Goal: Information Seeking & Learning: Learn about a topic

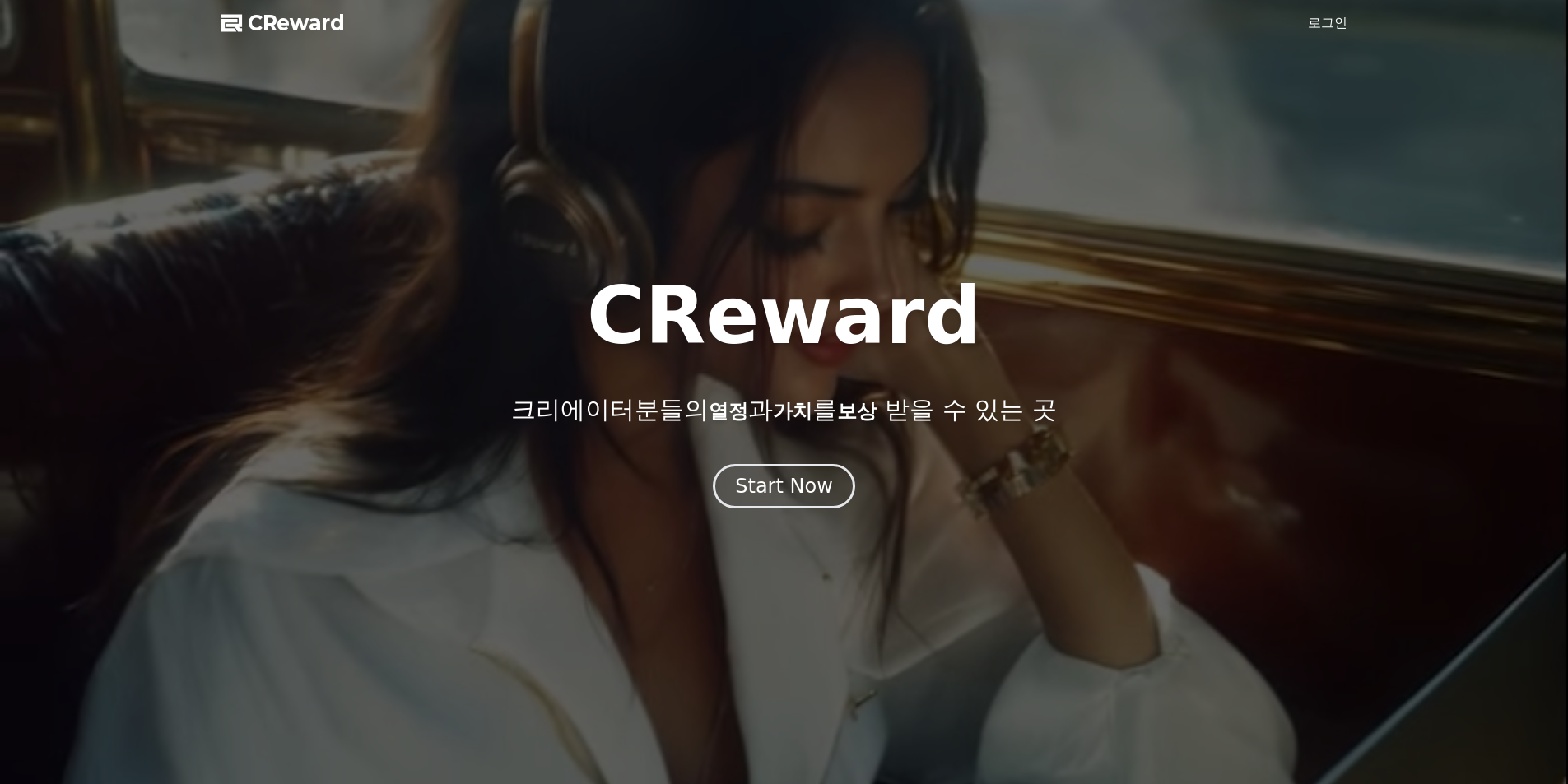
click at [776, 498] on div "Start Now" at bounding box center [784, 486] width 98 height 27
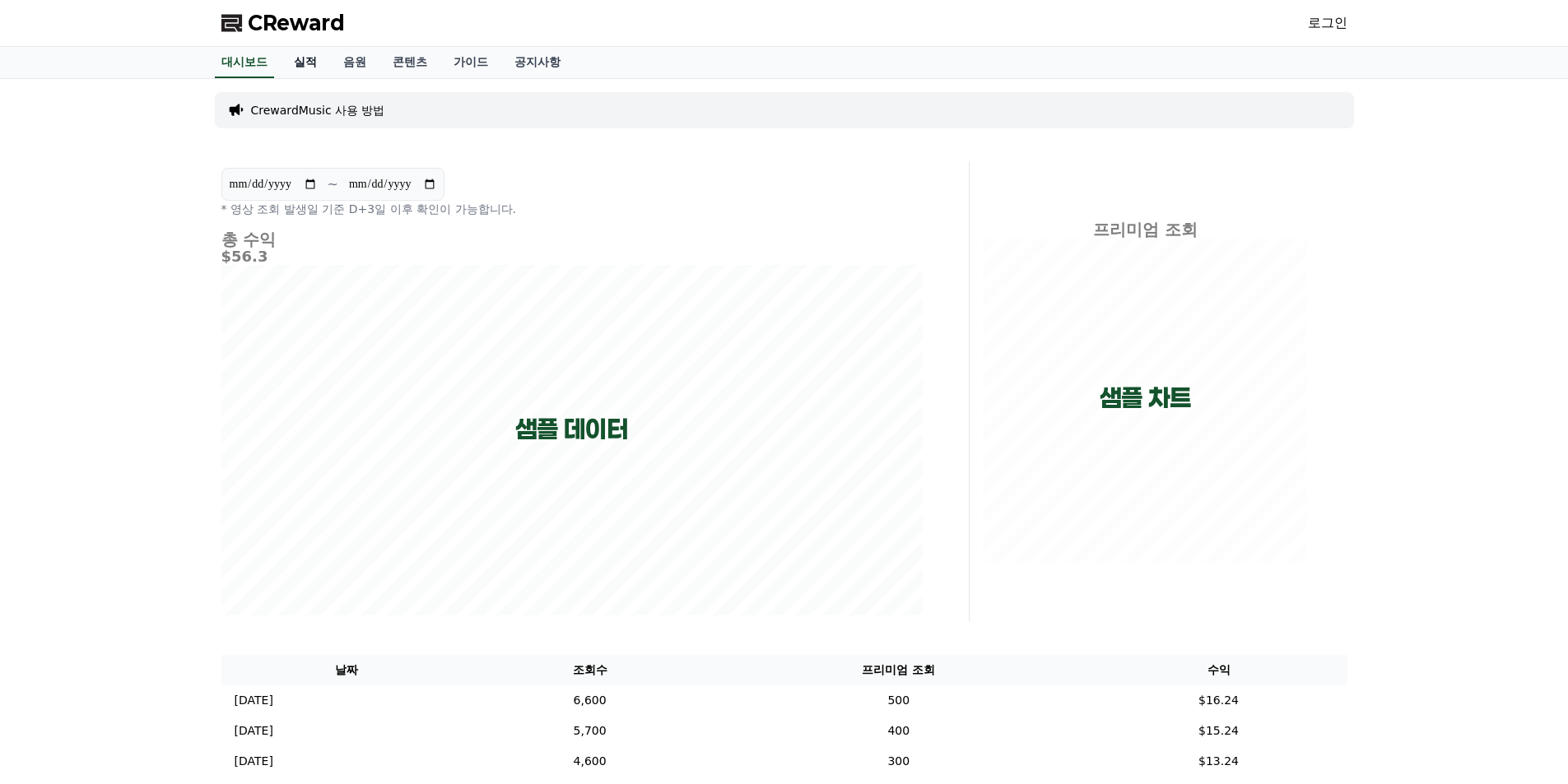
click at [311, 63] on link "실적" at bounding box center [305, 63] width 49 height 31
click at [359, 64] on link "음원" at bounding box center [354, 63] width 49 height 31
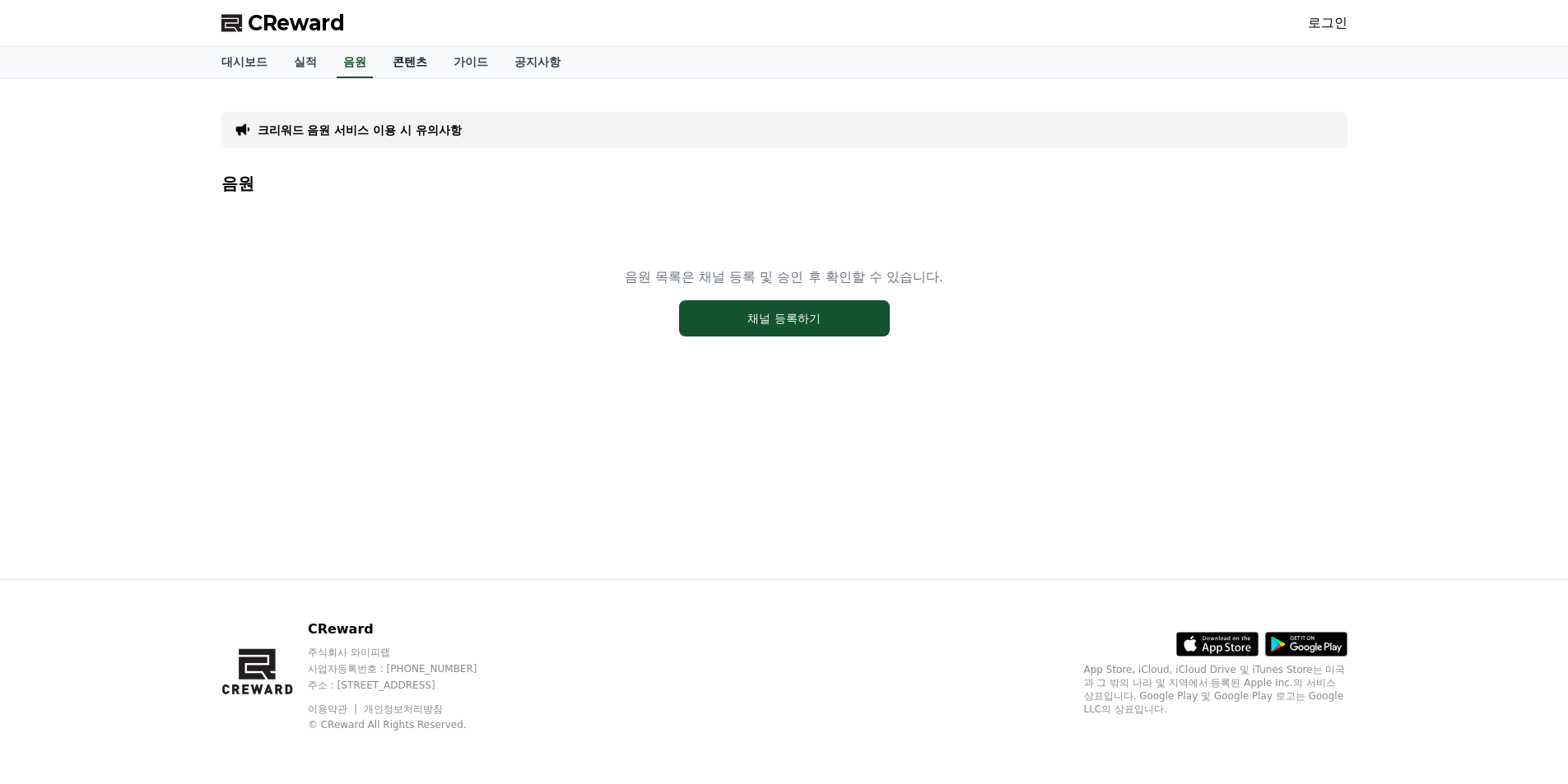
click at [400, 68] on link "콘텐츠" at bounding box center [410, 63] width 61 height 31
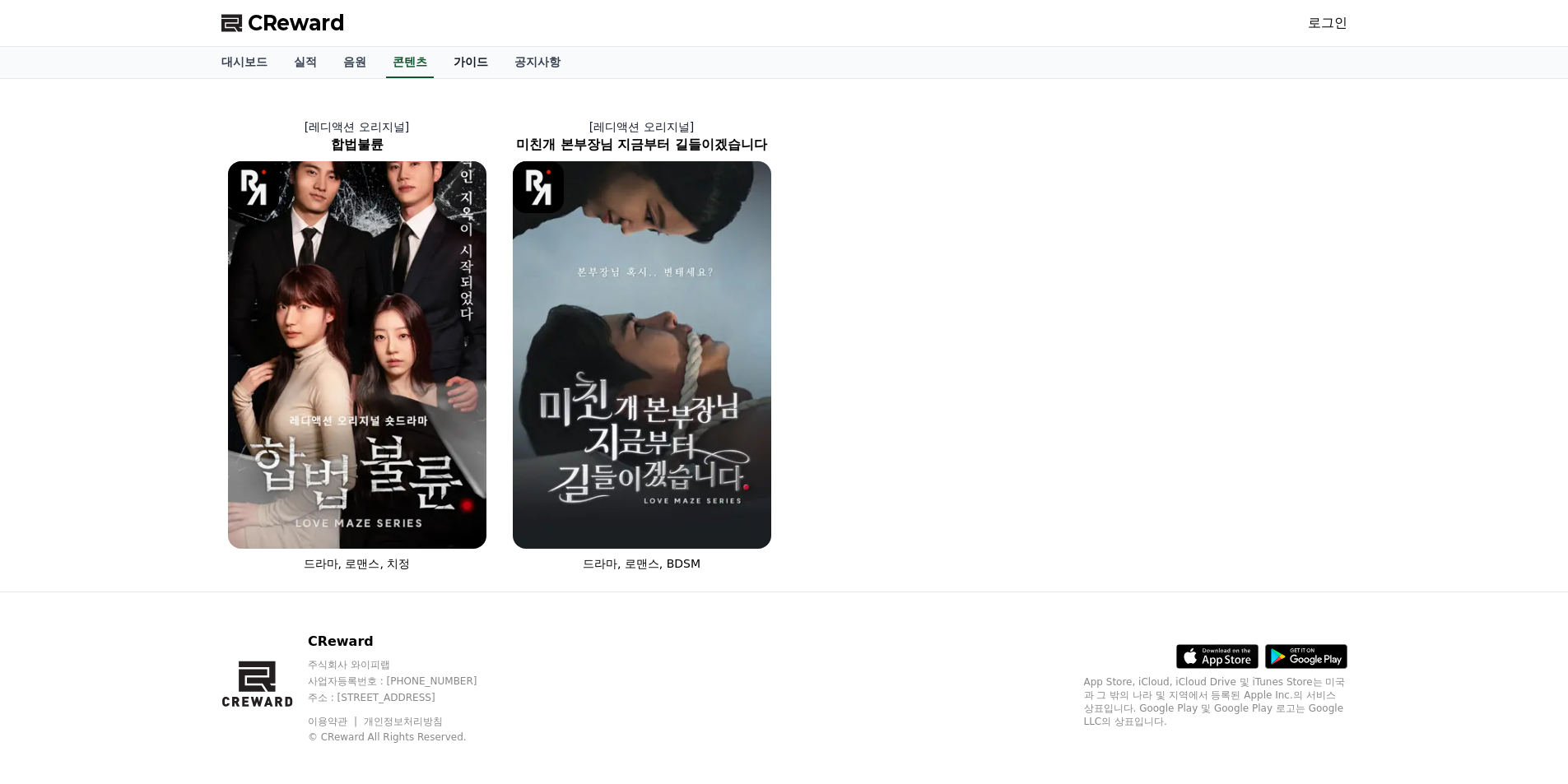
click at [480, 68] on link "가이드" at bounding box center [470, 63] width 61 height 31
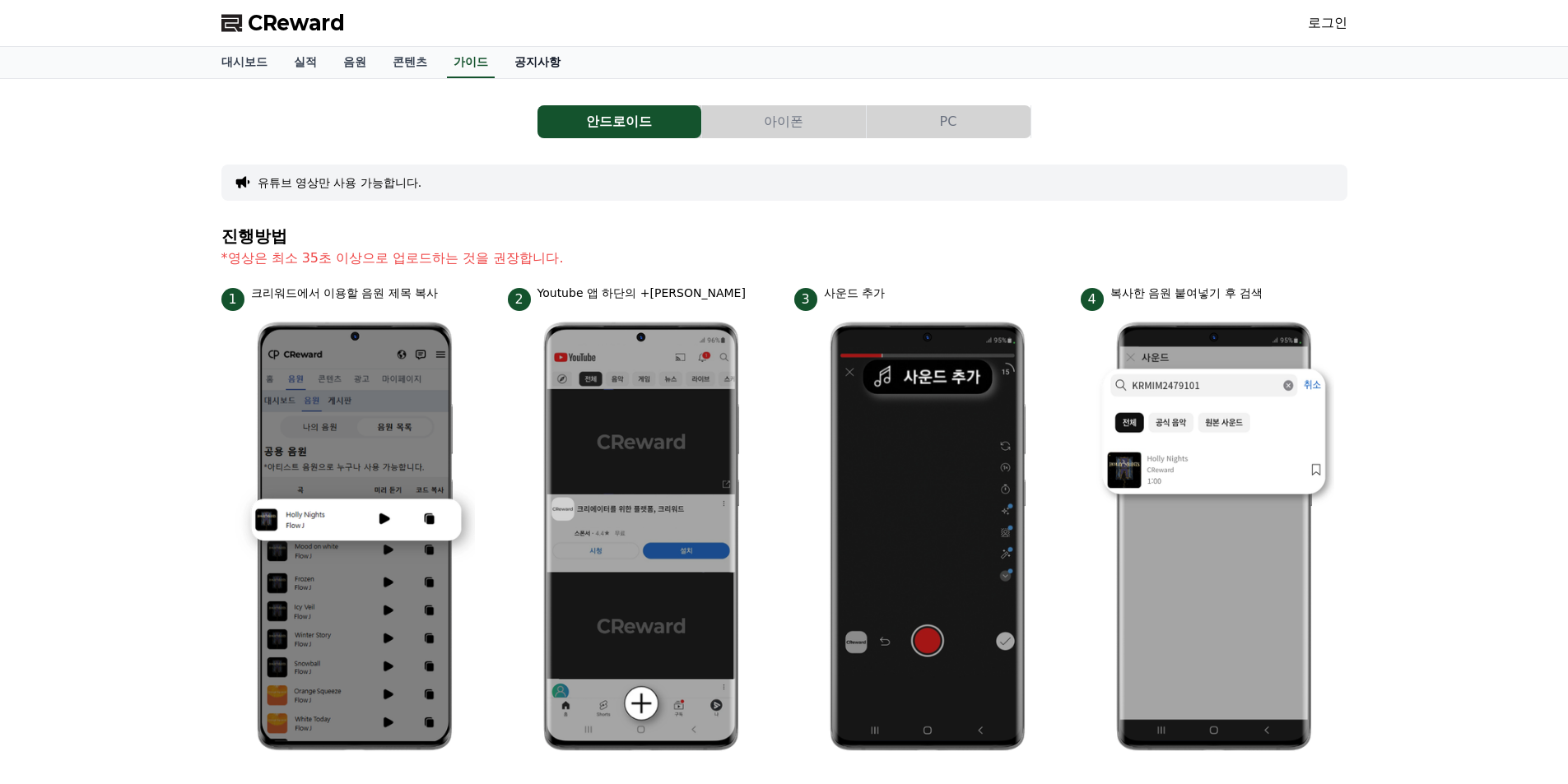
click at [550, 70] on link "공지사항" at bounding box center [537, 63] width 73 height 31
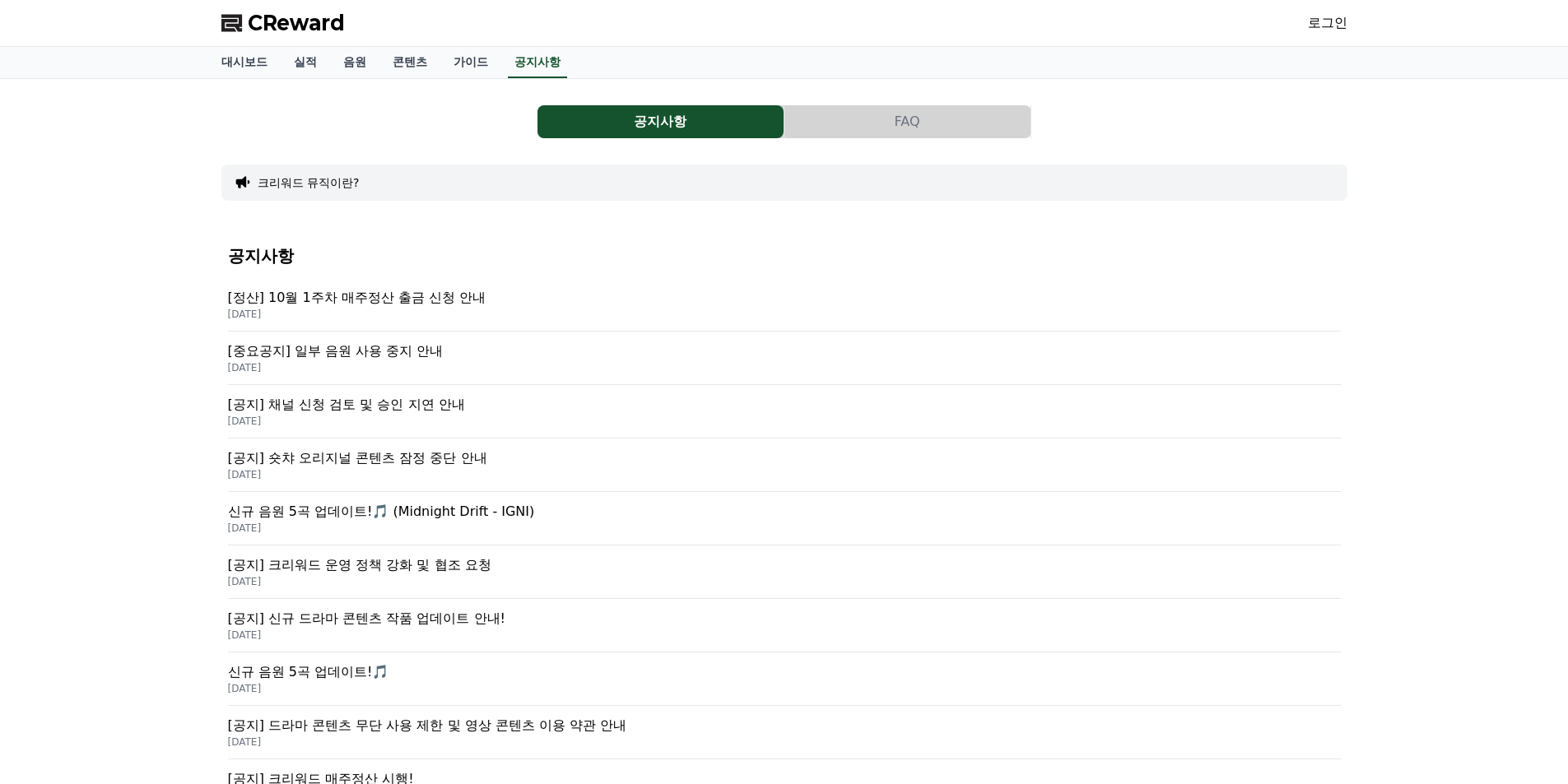
click at [425, 351] on p "[중요공지] 일부 음원 사용 중지 안내" at bounding box center [784, 351] width 1113 height 20
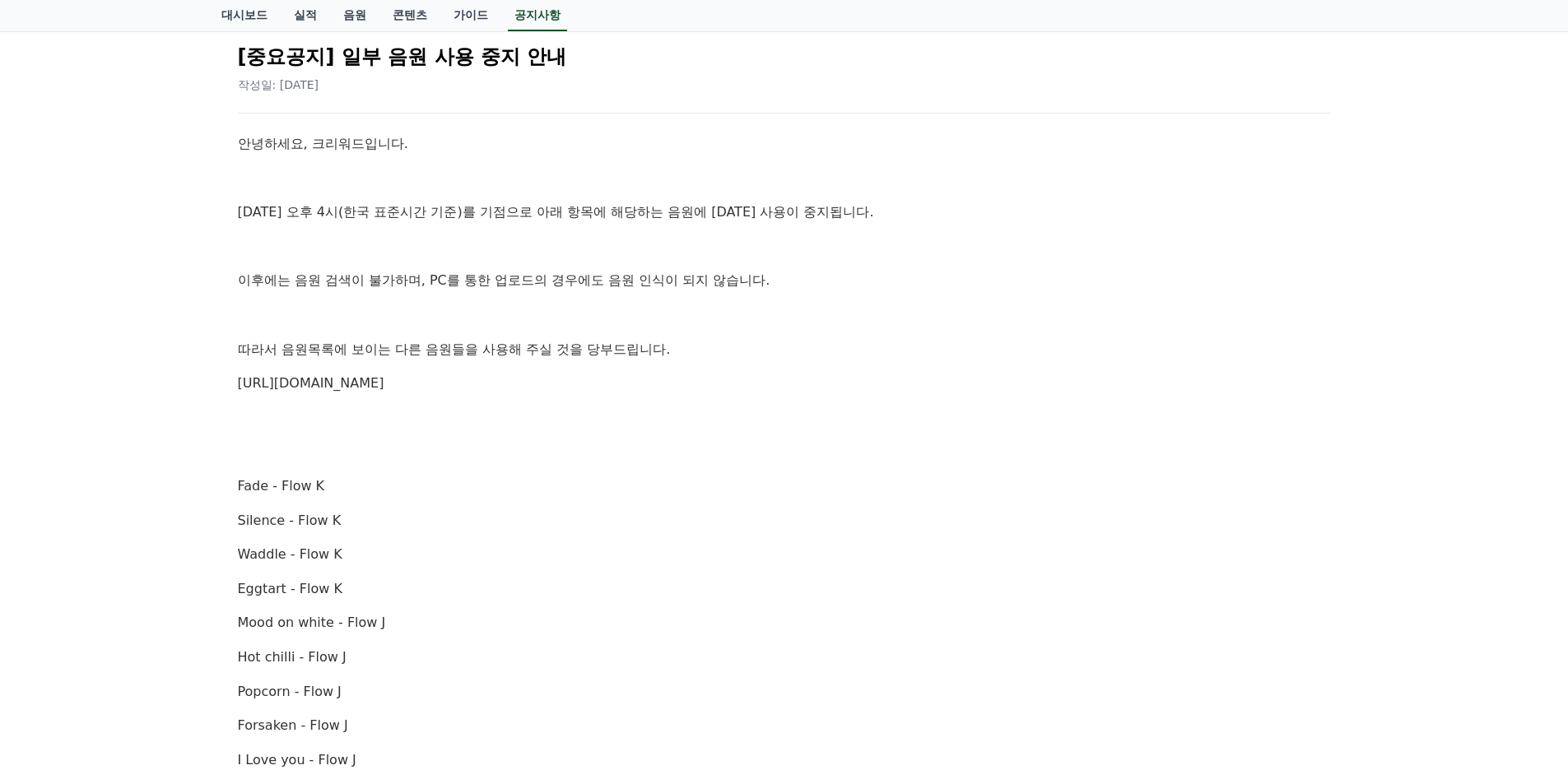
scroll to position [164, 0]
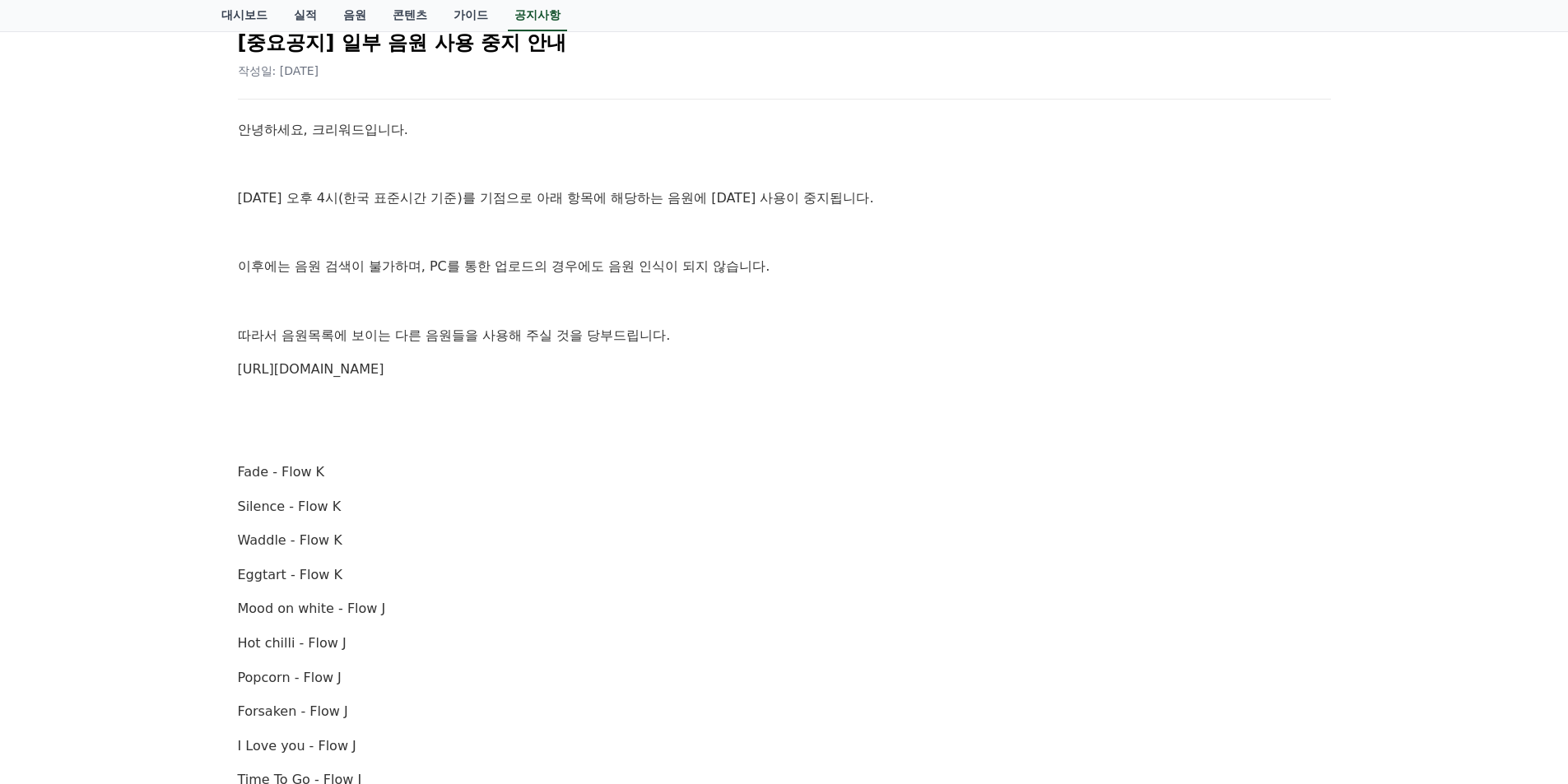
click at [367, 376] on link "[URL][DOMAIN_NAME]" at bounding box center [311, 369] width 147 height 16
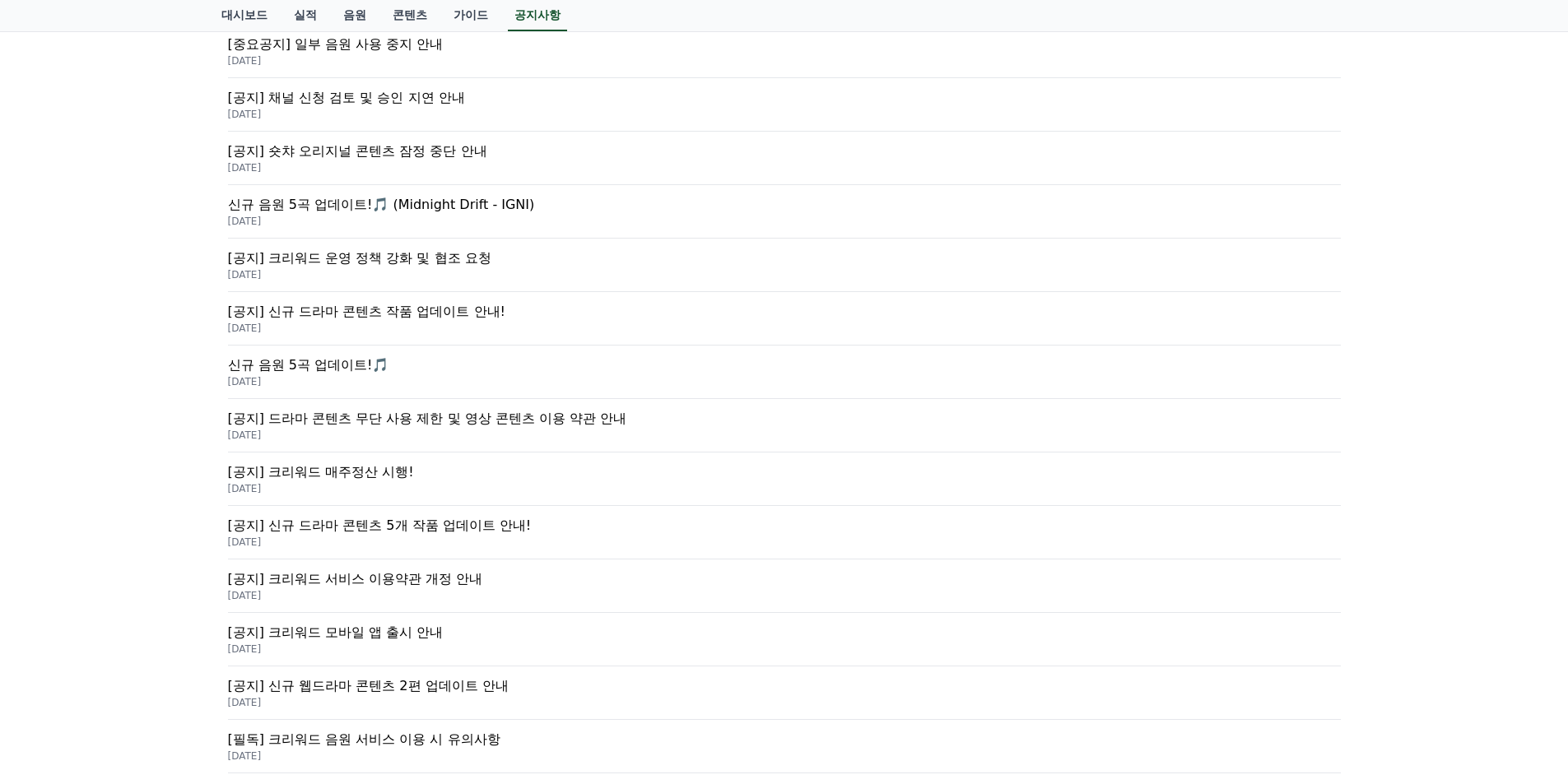
scroll to position [330, 0]
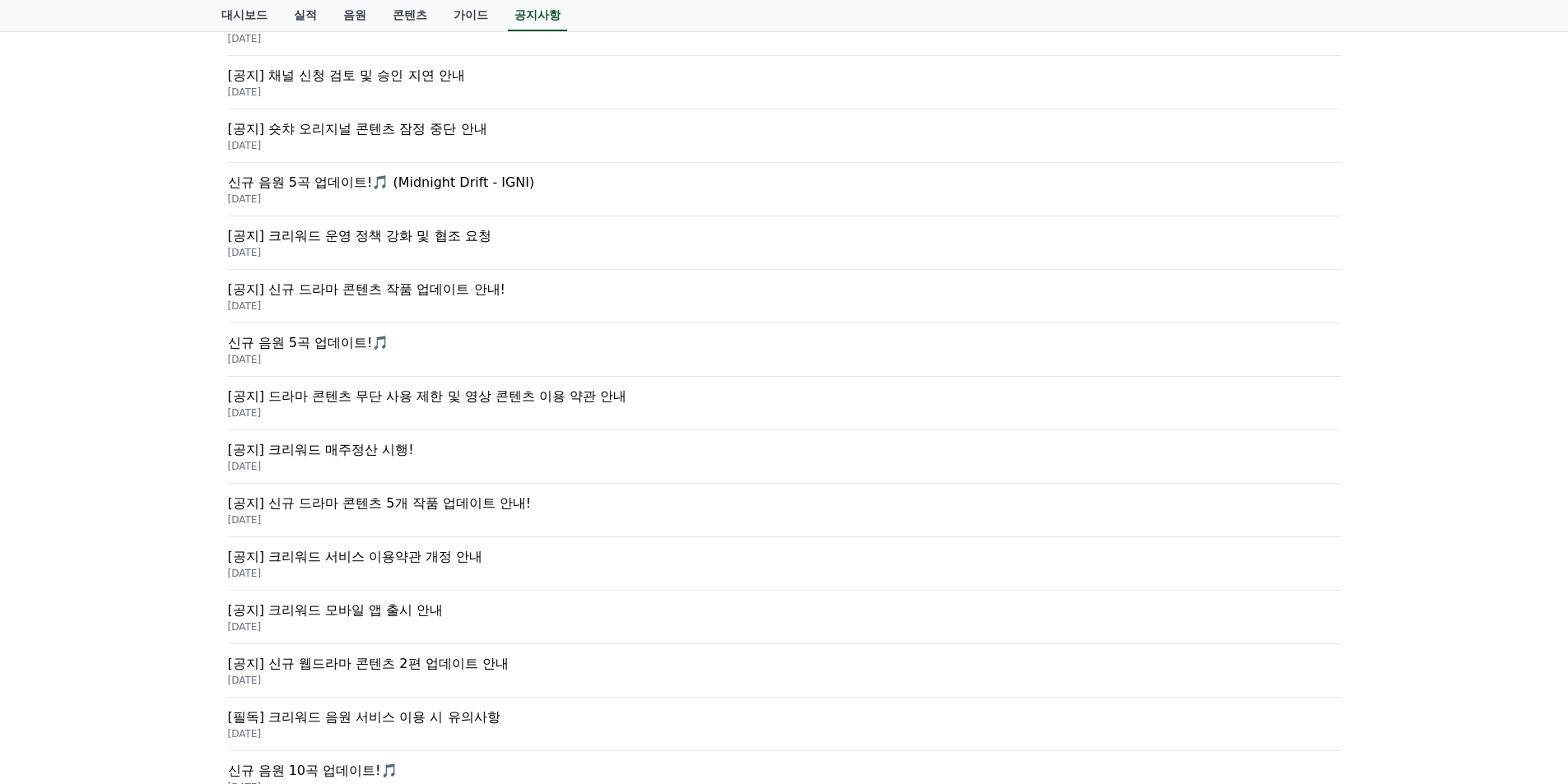
click at [495, 398] on p "[공지] 드라마 콘텐츠 무단 사용 제한 및 영상 콘텐츠 이용 약관 안내" at bounding box center [784, 396] width 1113 height 20
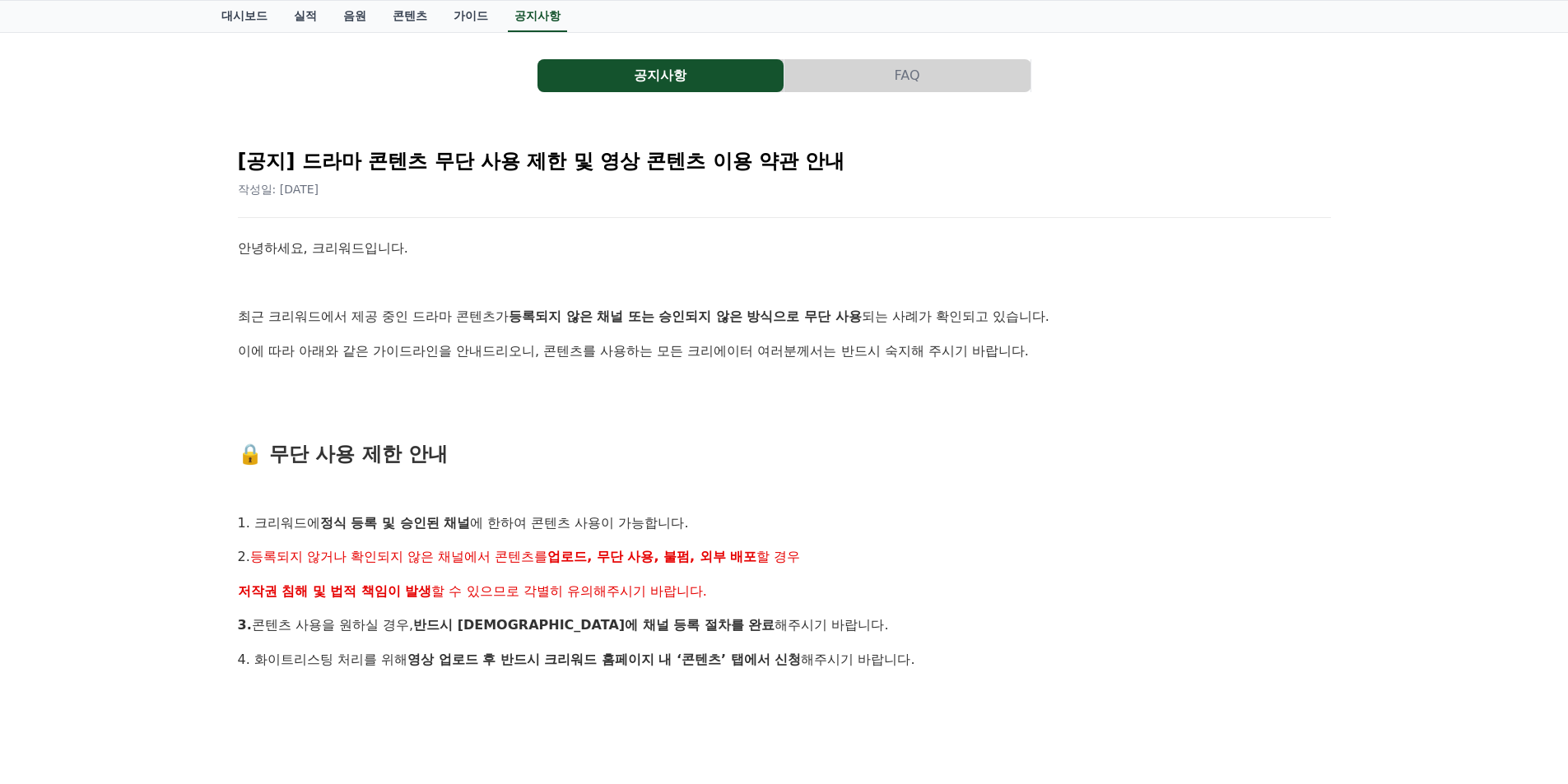
scroll to position [83, 0]
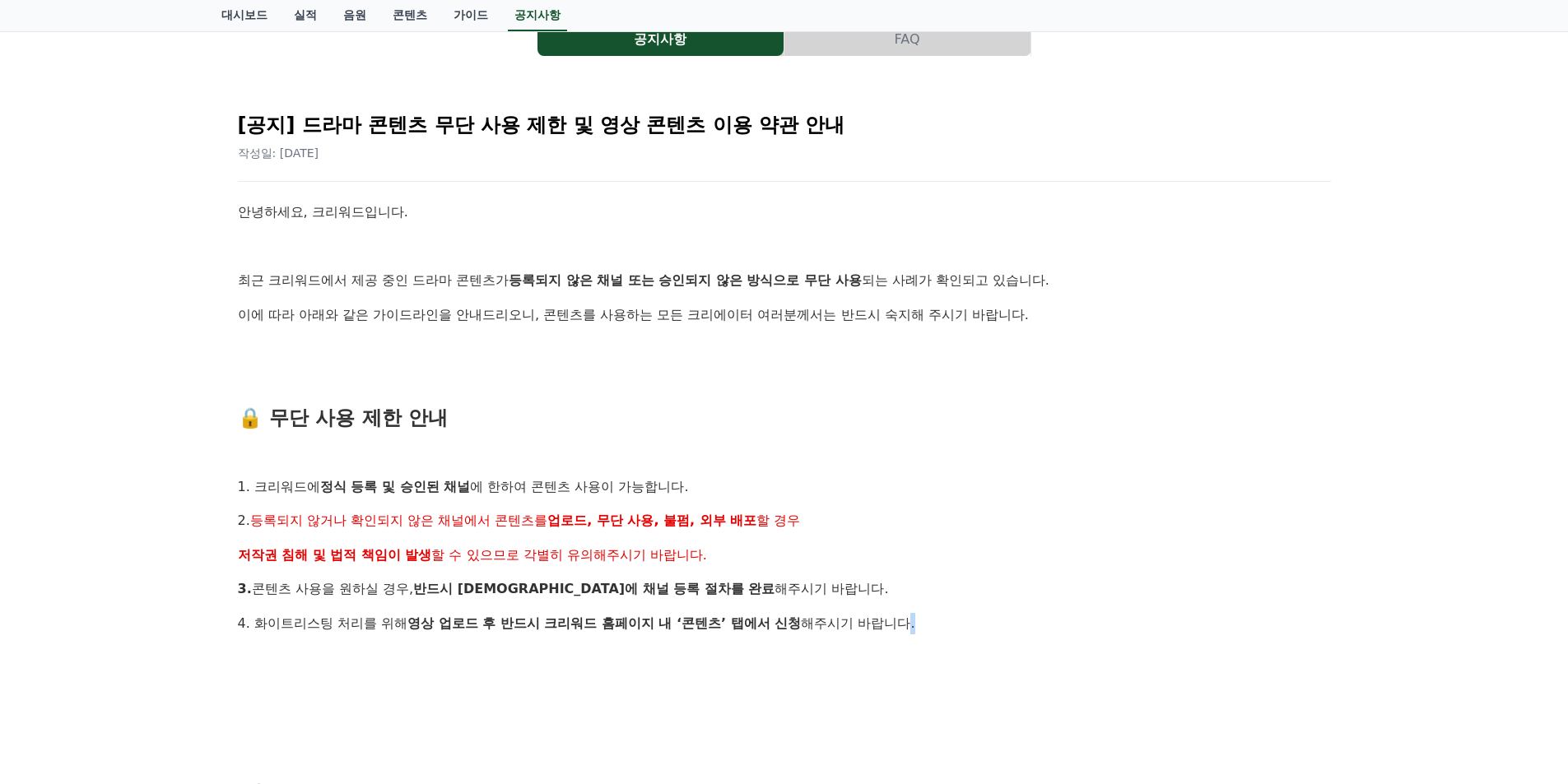
drag, startPoint x: 641, startPoint y: 597, endPoint x: 977, endPoint y: 614, distance: 336.4
click at [977, 614] on p "4. 화이트리스팅 처리를 위해 영상 업로드 후 반드시 크리워드 홈페이지 내 ‘콘텐츠’ 탭에서 신청 해주시기 바랍니다." at bounding box center [784, 624] width 1094 height 22
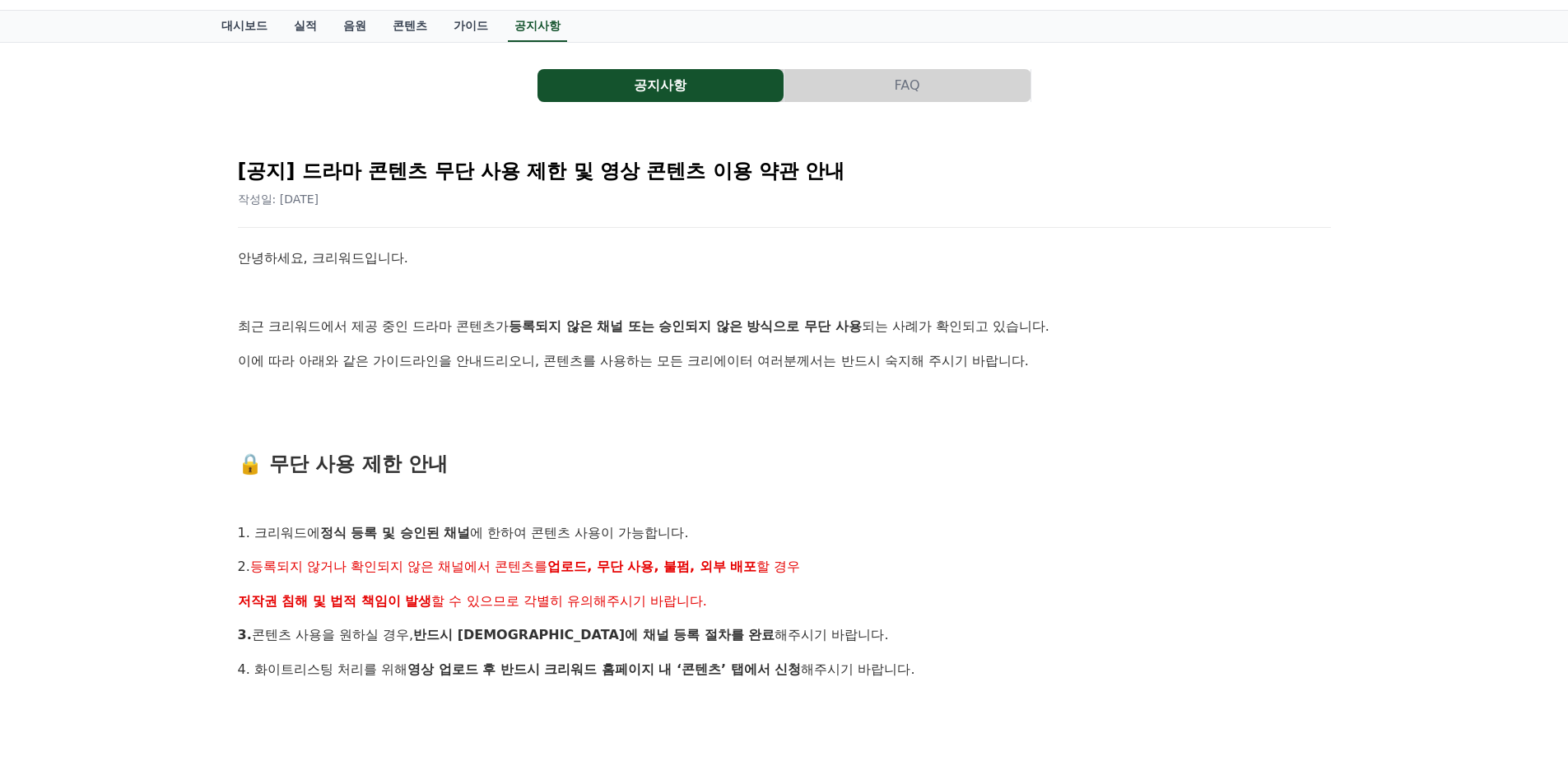
scroll to position [0, 0]
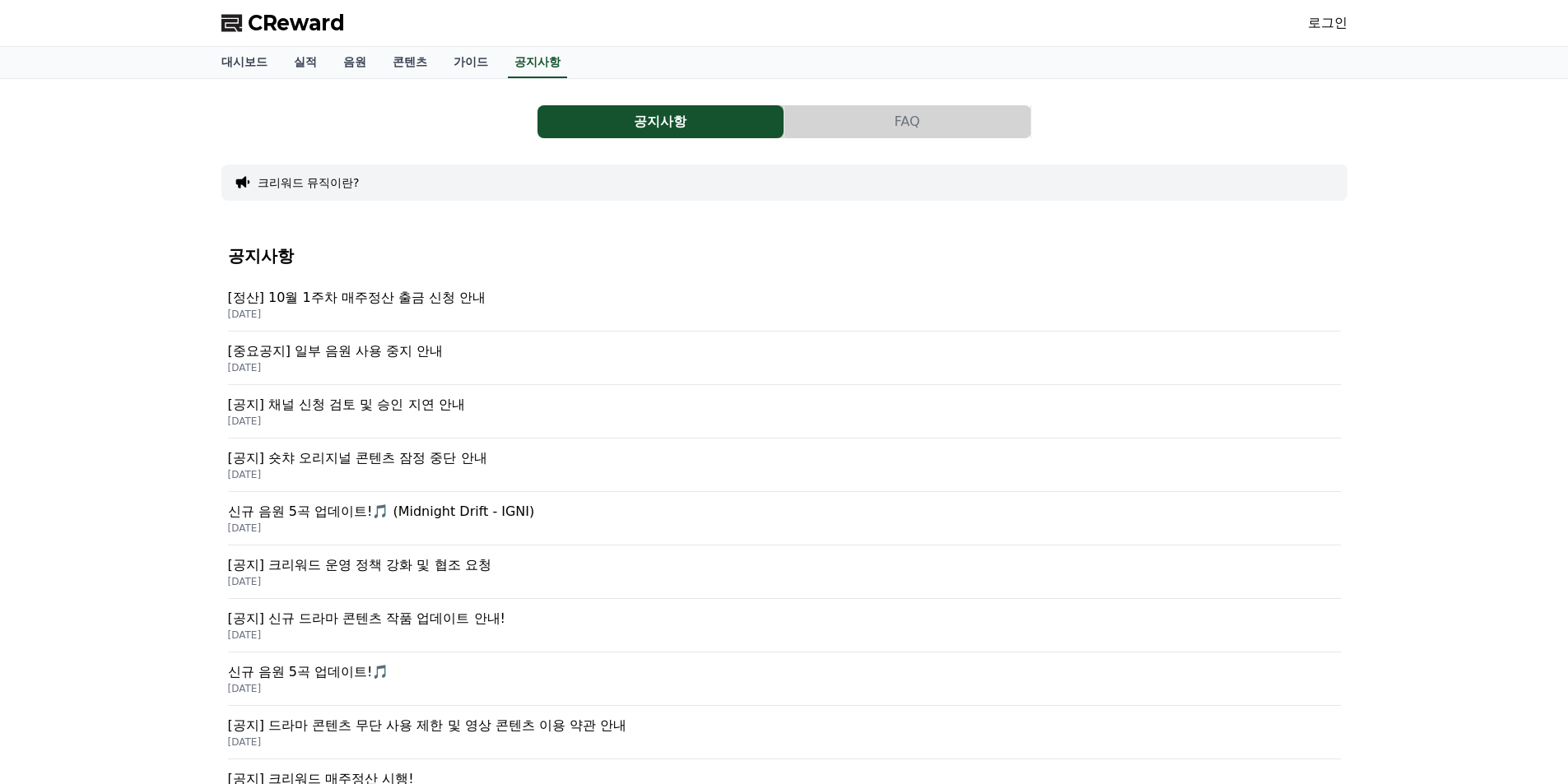
click at [861, 139] on div "공지사항 FAQ 크리워드 뮤직이란? 공지사항 [정산] 10월 1주차 매주정산 출금 신청 안내 [DATE] [중요공지] 일부 음원 사용 중지 안…" at bounding box center [784, 623] width 1126 height 1061
click at [866, 124] on button "FAQ" at bounding box center [908, 121] width 246 height 32
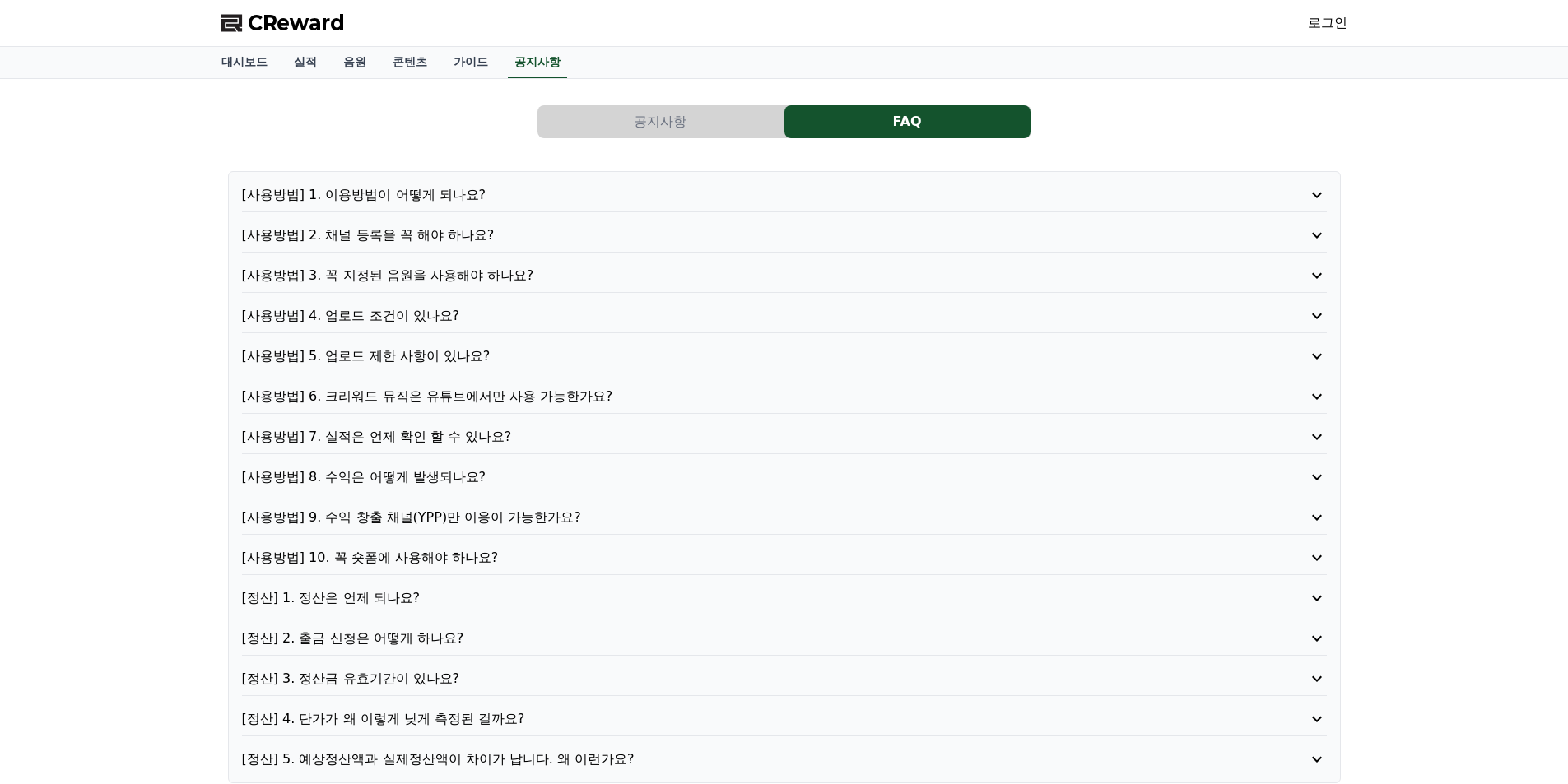
click at [481, 470] on p "[사용방법] 8. 수익은 어떻게 발생되나요?" at bounding box center [741, 477] width 998 height 20
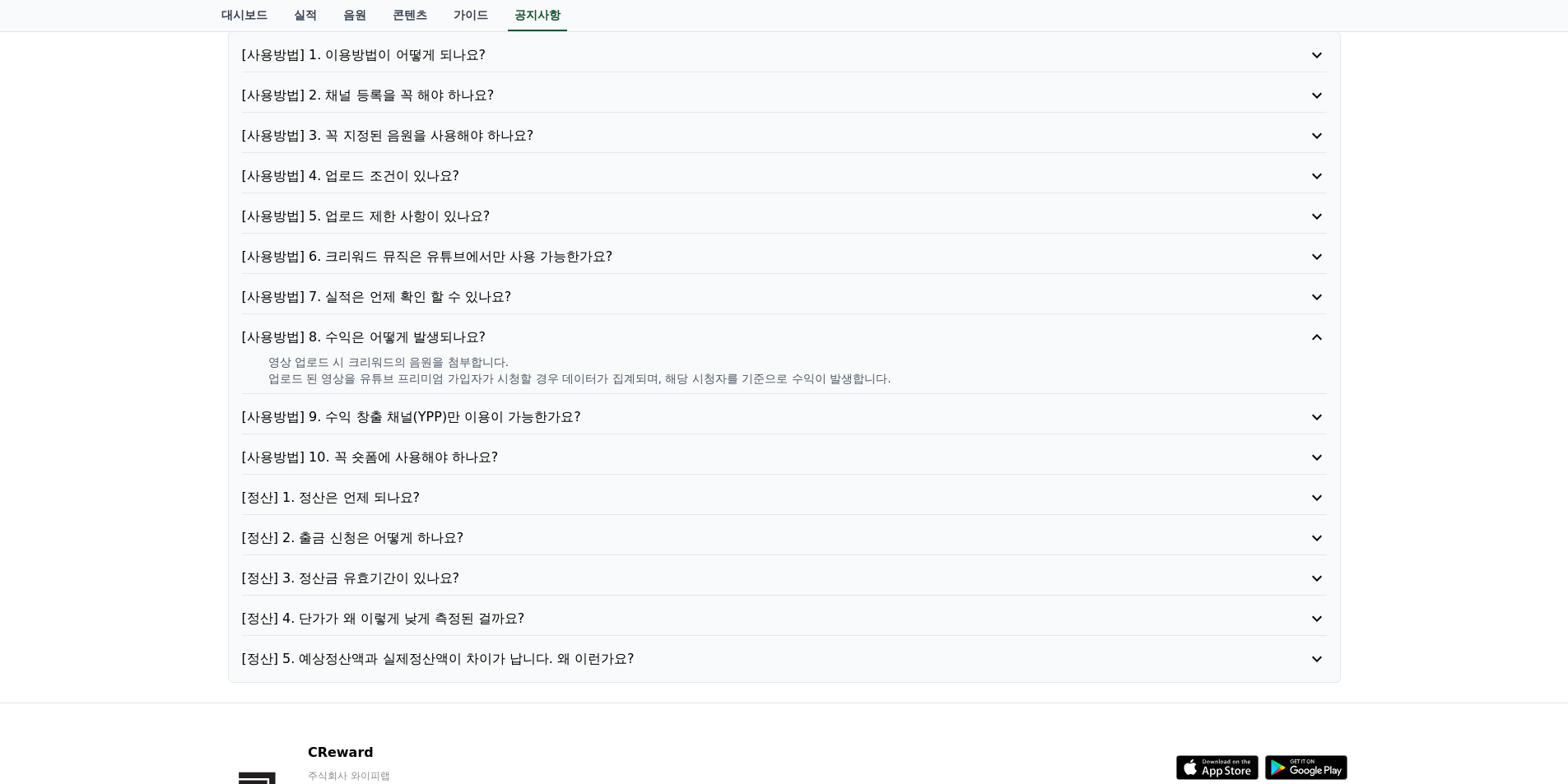
scroll to position [164, 0]
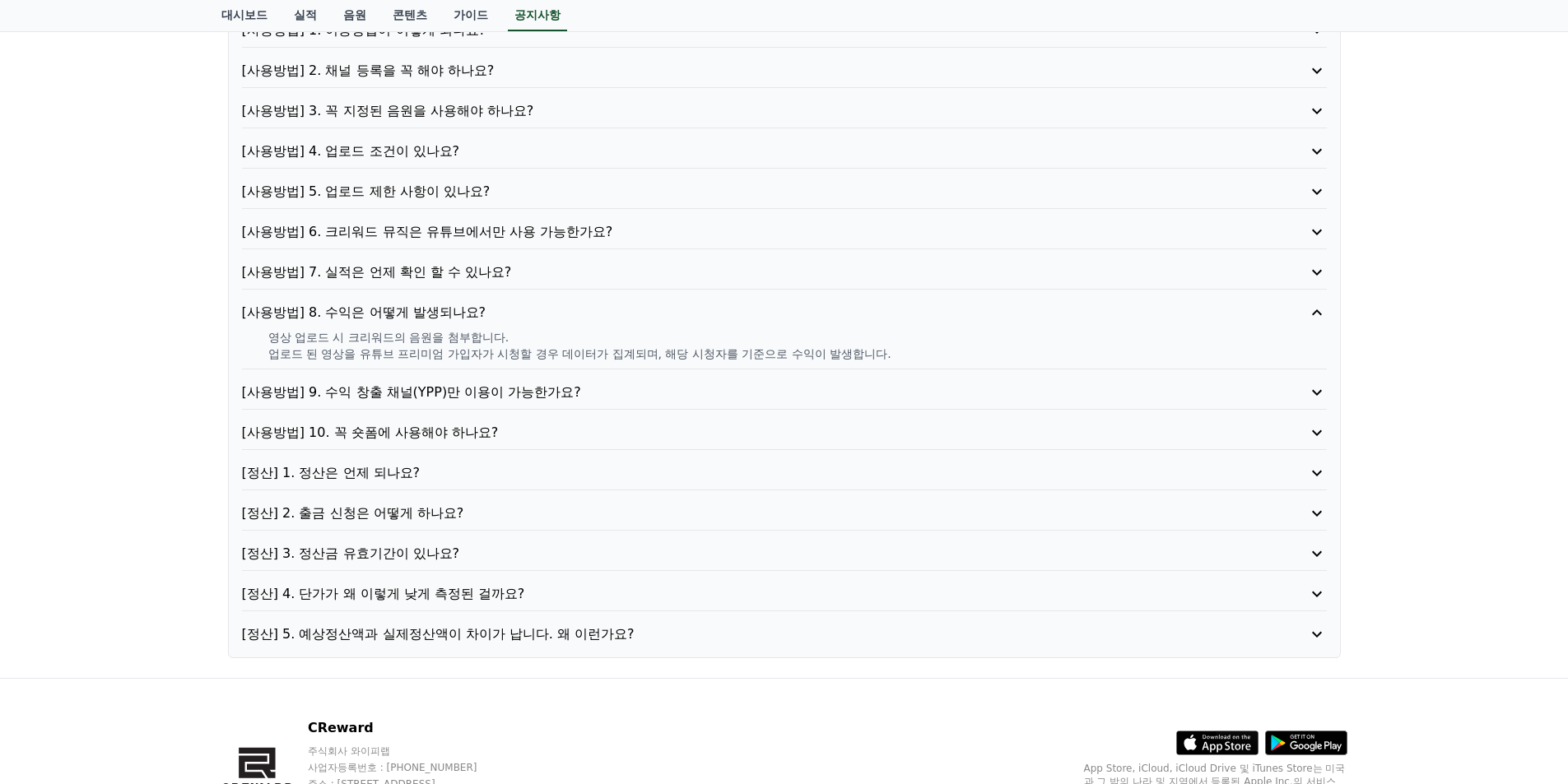
click at [480, 441] on p "[사용방법] 10. 꼭 숏폼에 사용해야 하나요?" at bounding box center [741, 433] width 998 height 20
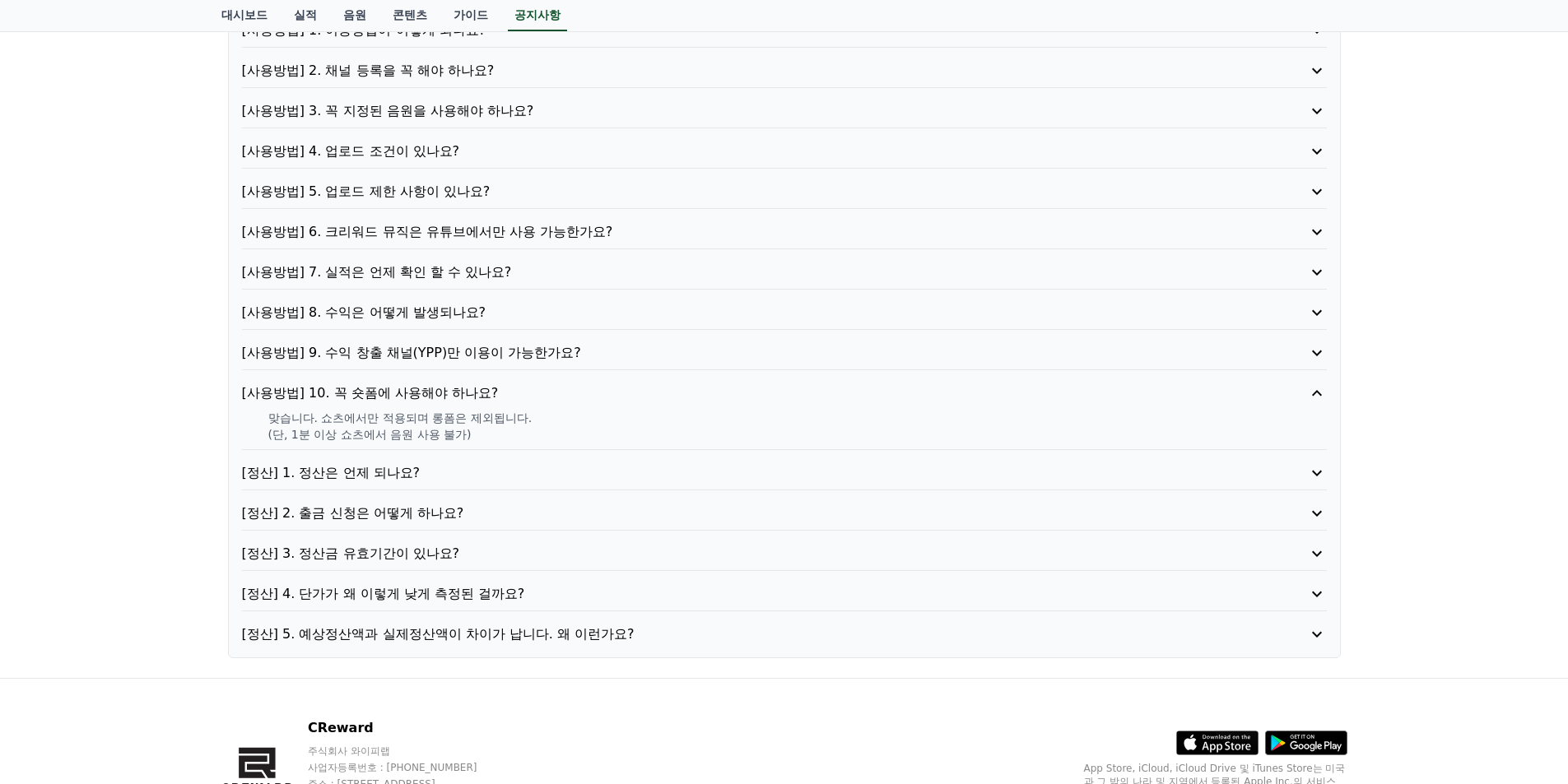
click at [450, 464] on p "[정산] 1. 정산은 언제 되나요?" at bounding box center [741, 473] width 998 height 20
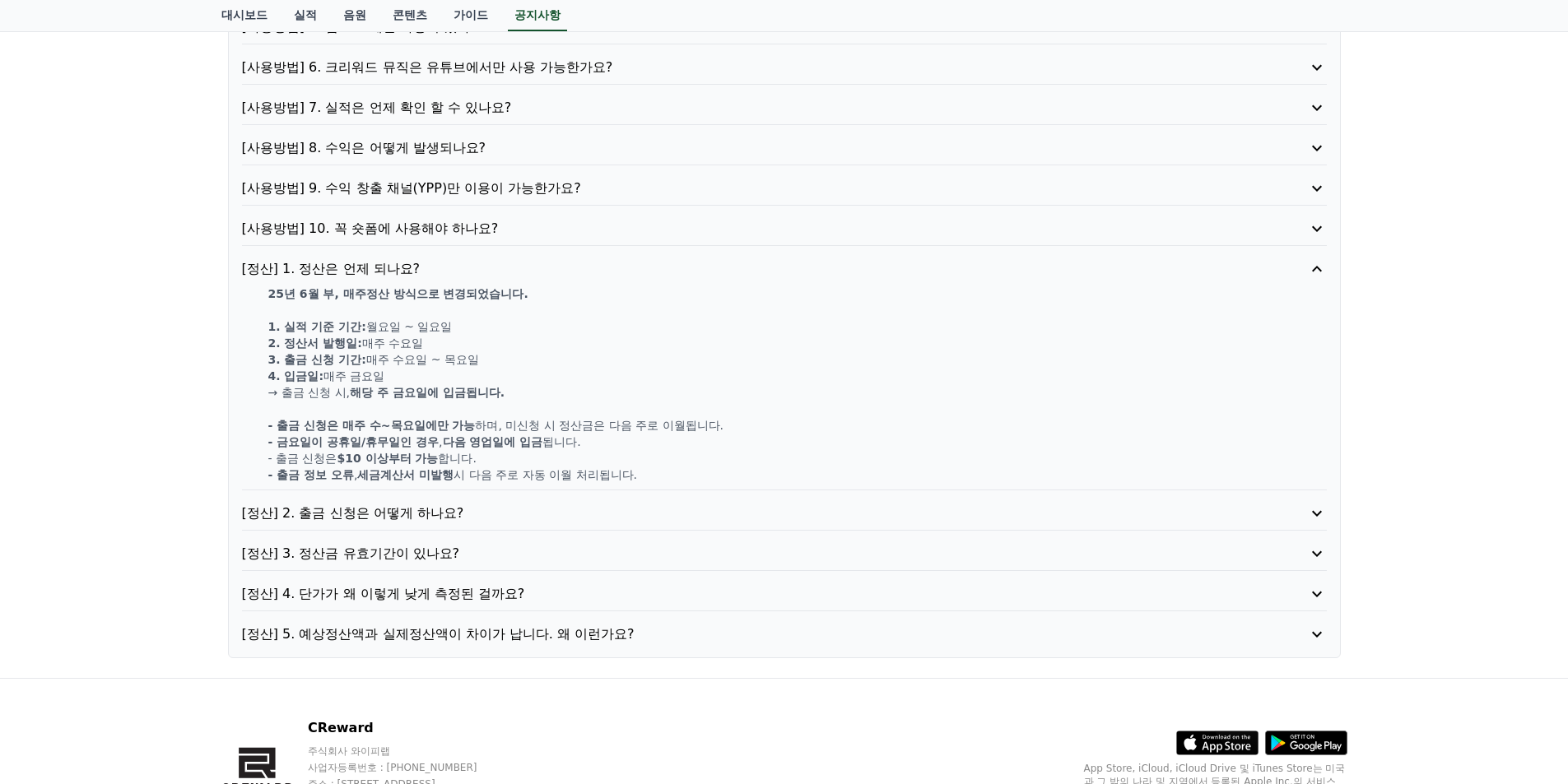
click at [480, 508] on p "[정산] 2. 출금 신청은 어떻게 하나요?" at bounding box center [741, 513] width 998 height 20
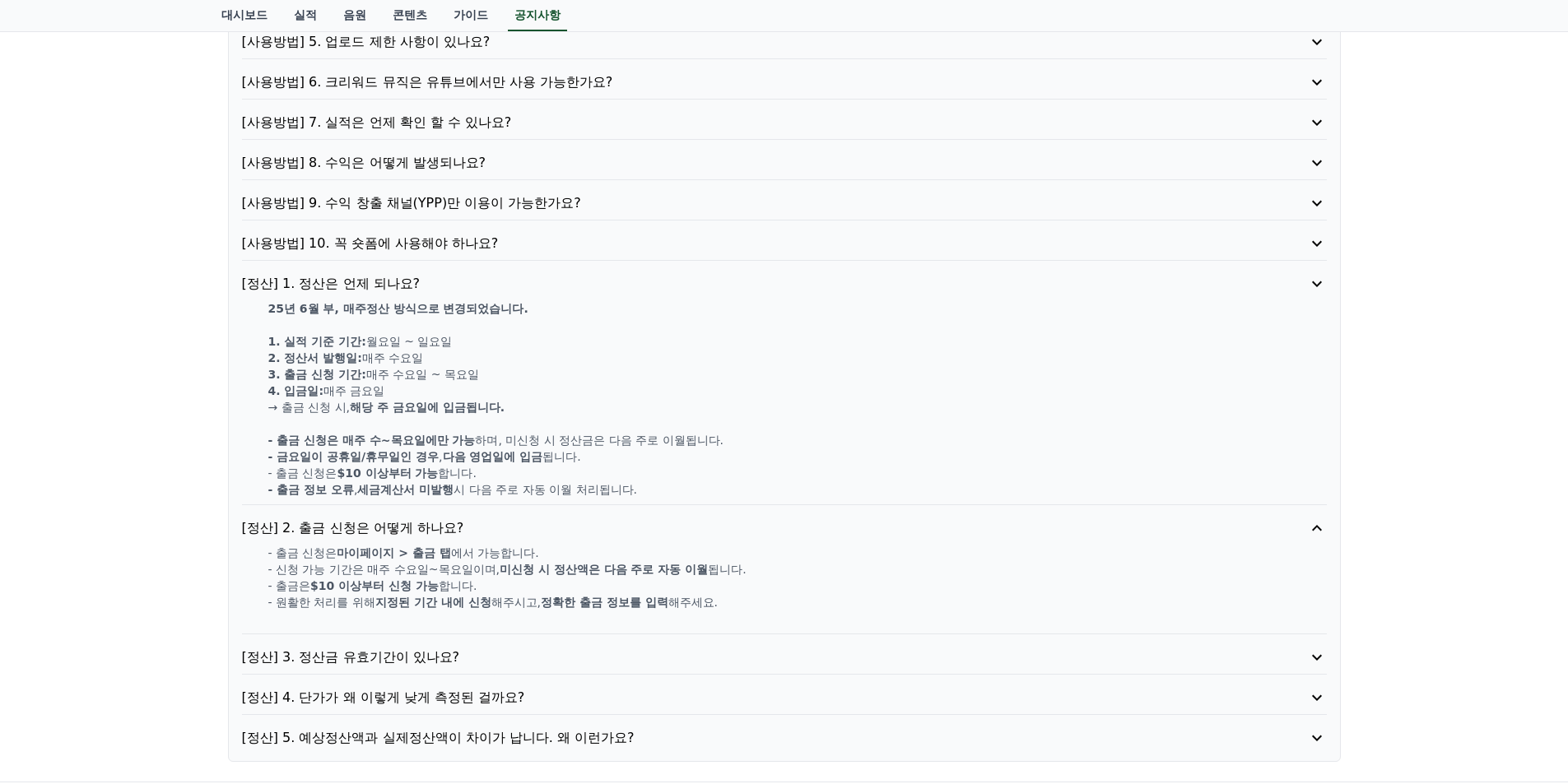
scroll to position [313, 0]
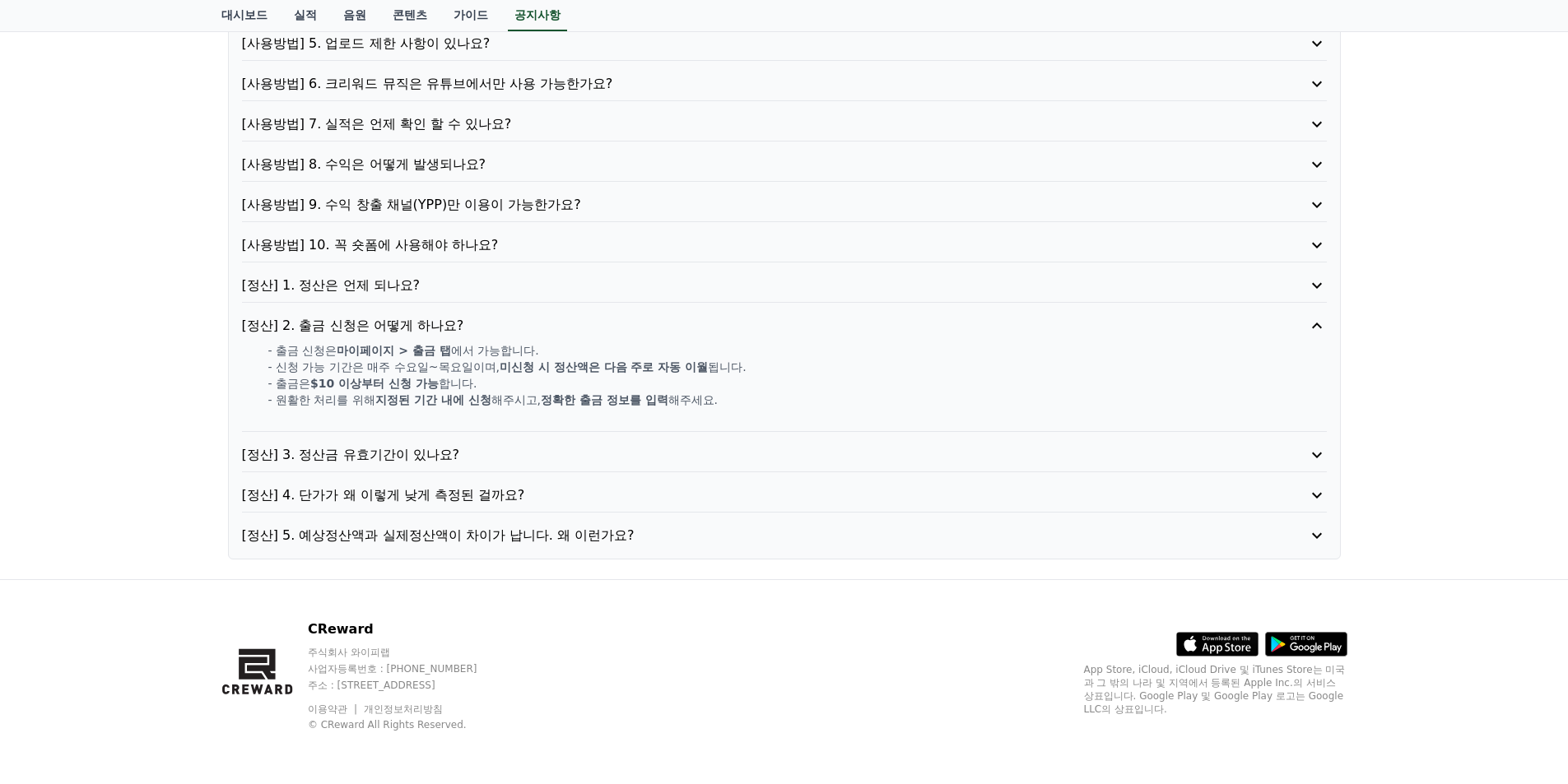
click at [437, 458] on p "[정산] 3. 정산금 유효기간이 있나요?" at bounding box center [741, 454] width 998 height 20
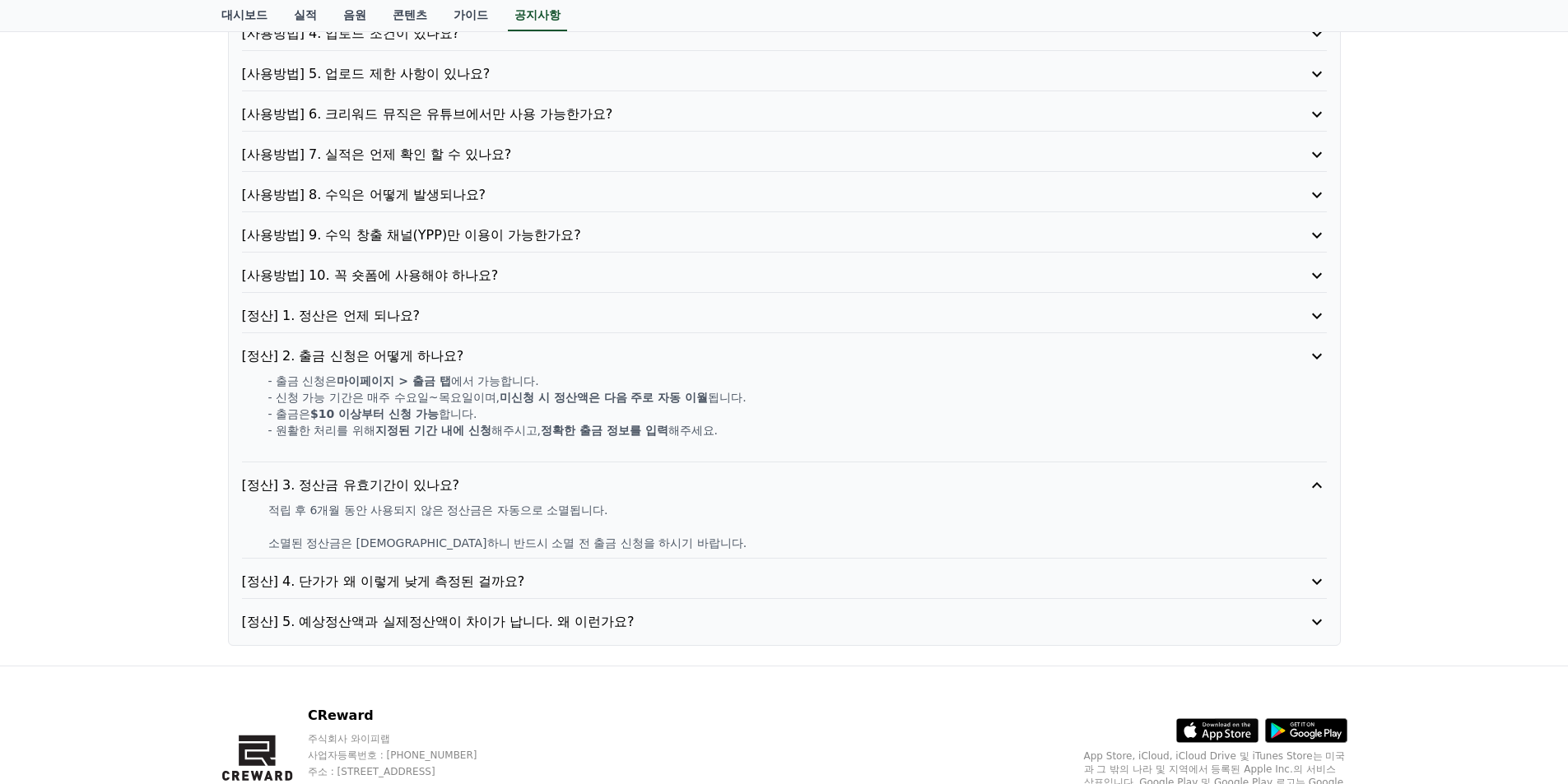
scroll to position [279, 0]
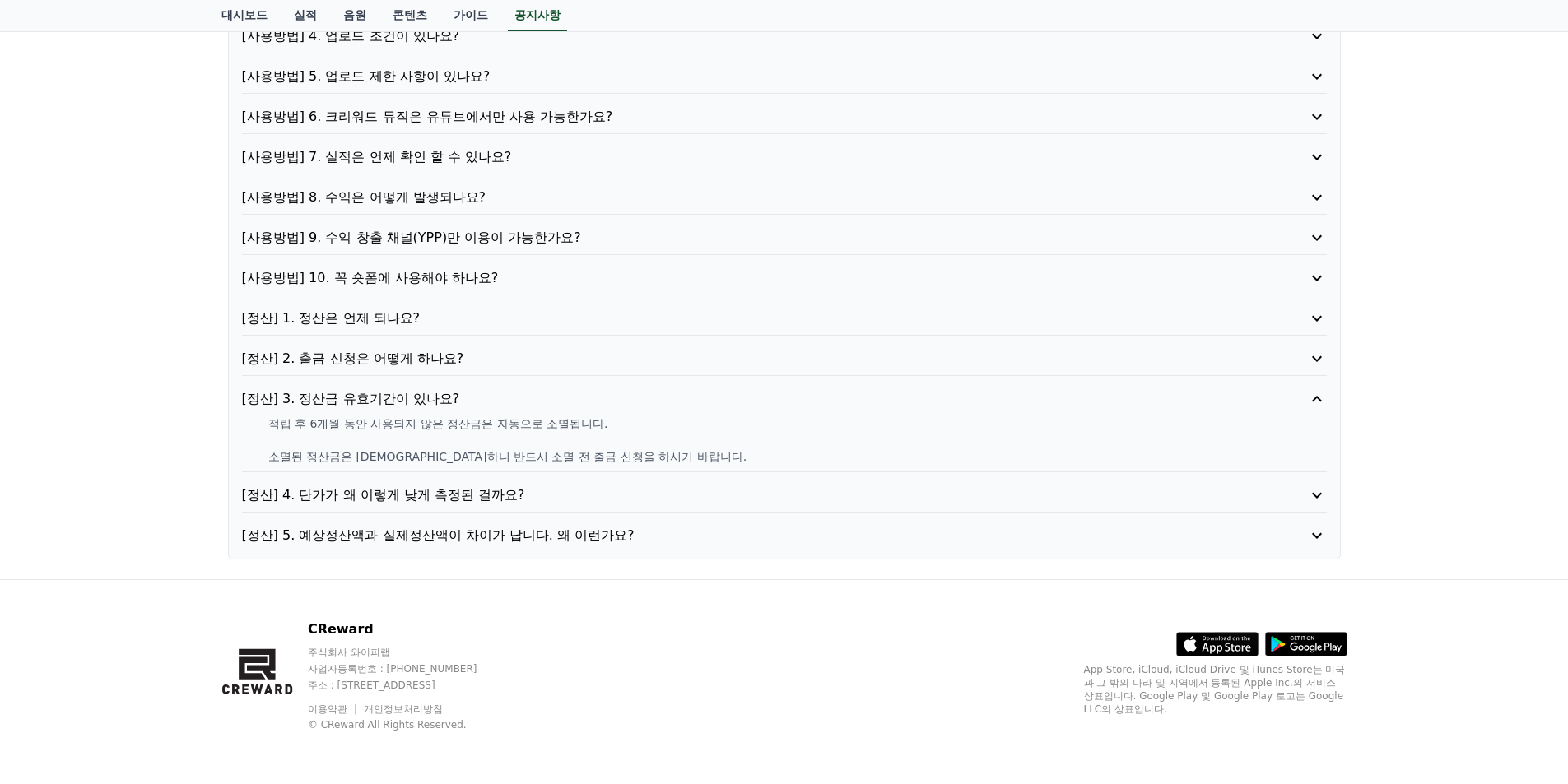
click at [458, 493] on p "[정산] 4. 단가가 왜 이렇게 낮게 측정된 걸까요?" at bounding box center [741, 495] width 998 height 20
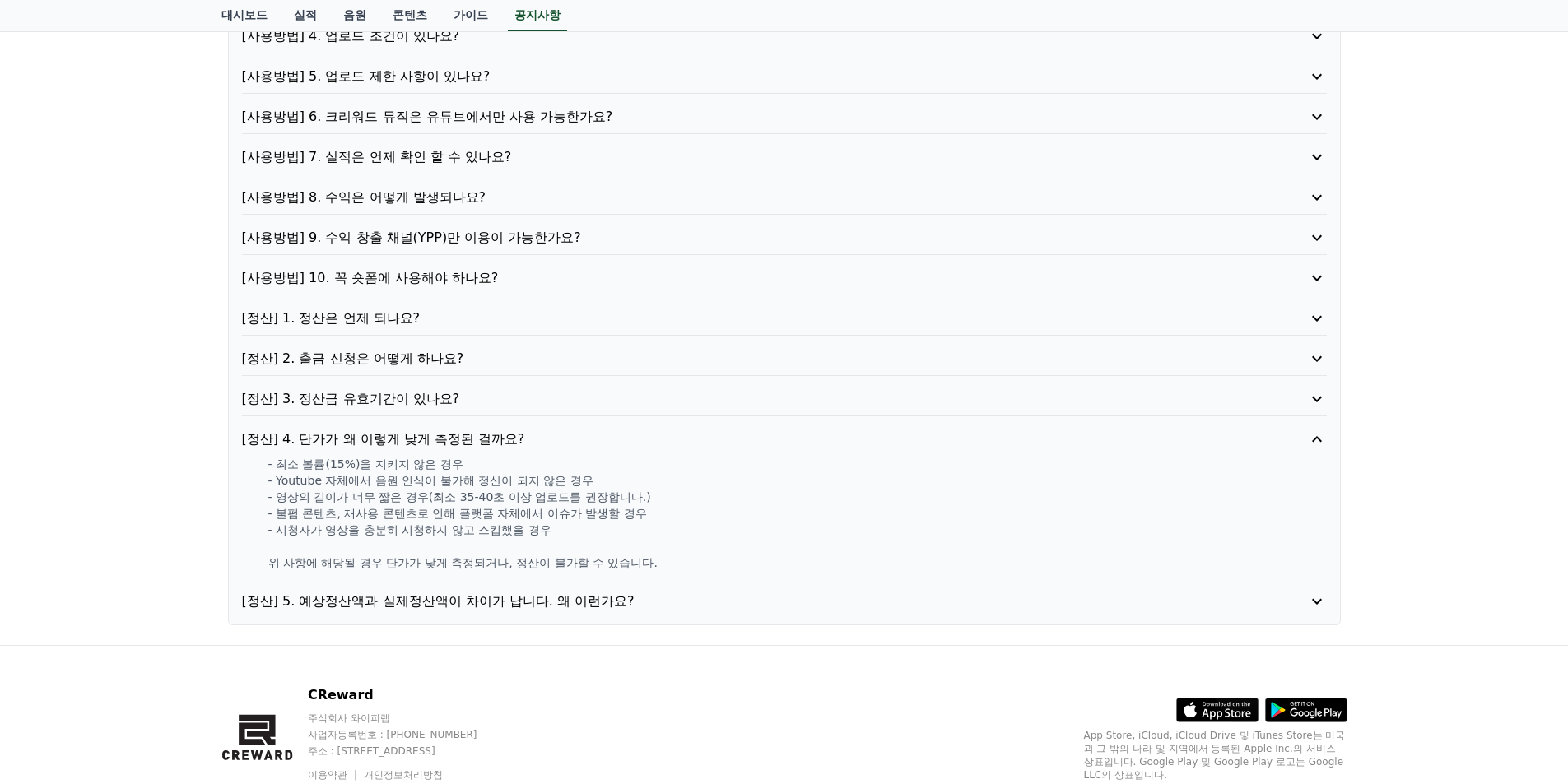
click at [513, 600] on p "[정산] 5. 예상정산액과 실제정산액이 차이가 납니다. 왜 이런가요?" at bounding box center [741, 601] width 998 height 20
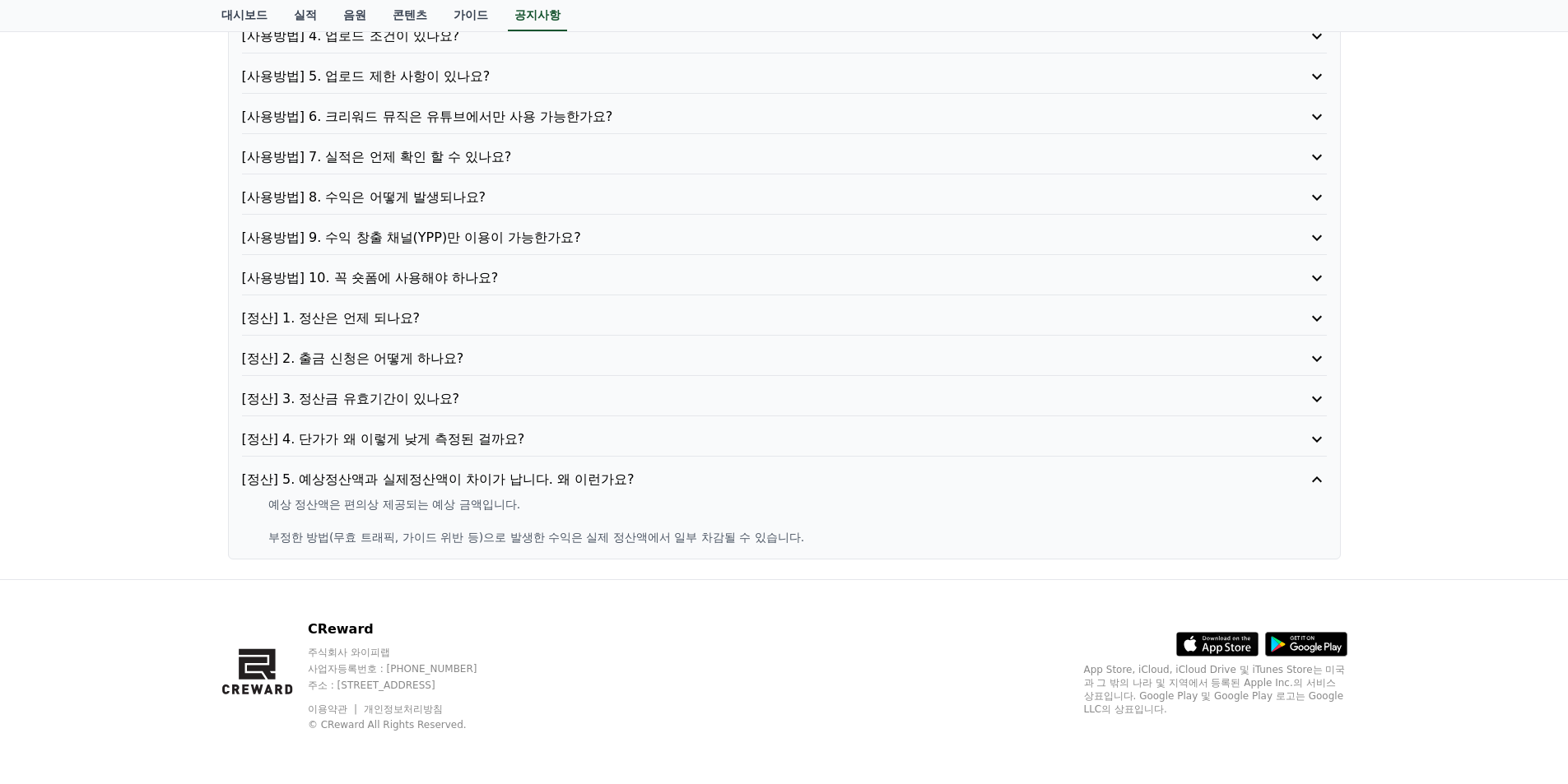
click at [451, 445] on p "[정산] 4. 단가가 왜 이렇게 낮게 측정된 걸까요?" at bounding box center [741, 440] width 998 height 20
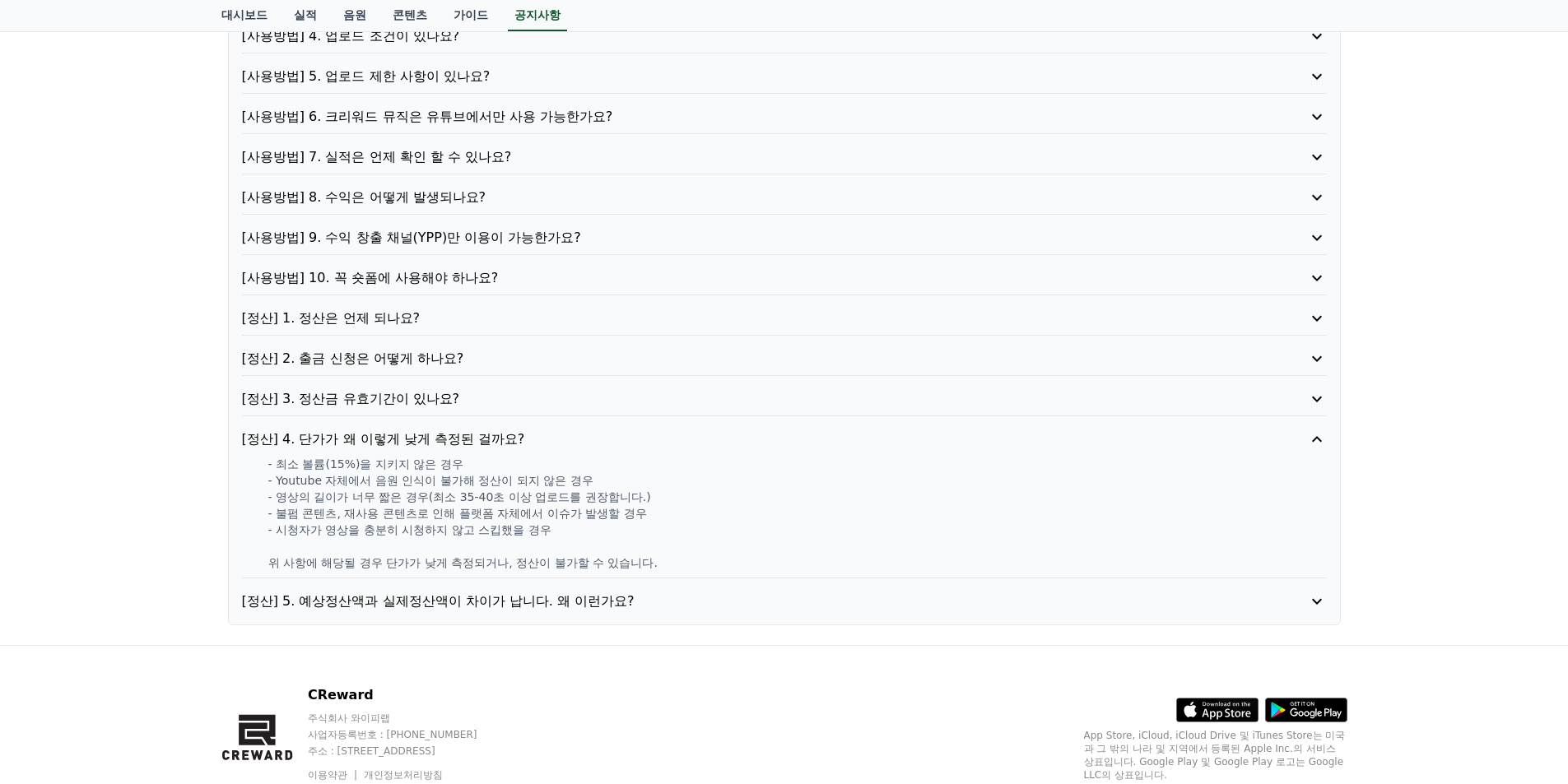
drag, startPoint x: 284, startPoint y: 466, endPoint x: 682, endPoint y: 571, distance: 411.6
click at [682, 571] on div "[정산] 4. 단가가 왜 이렇게 낮게 측정된 걸까요? - 최소 볼륨(15%)을 지키지 않은 경우 - Youtube 자체에서 음원 인식이 불가해…" at bounding box center [784, 504] width 1085 height 149
click at [680, 562] on p "위 사항에 해당될 경우 단가가 낮게 측정되거나, 정산이 불가할 수 있습니다." at bounding box center [797, 563] width 1058 height 17
drag, startPoint x: 505, startPoint y: 548, endPoint x: 729, endPoint y: 571, distance: 225.2
click at [729, 571] on p "위 사항에 해당될 경우 단가가 낮게 측정되거나, 정산이 불가할 수 있습니다." at bounding box center [797, 563] width 1058 height 17
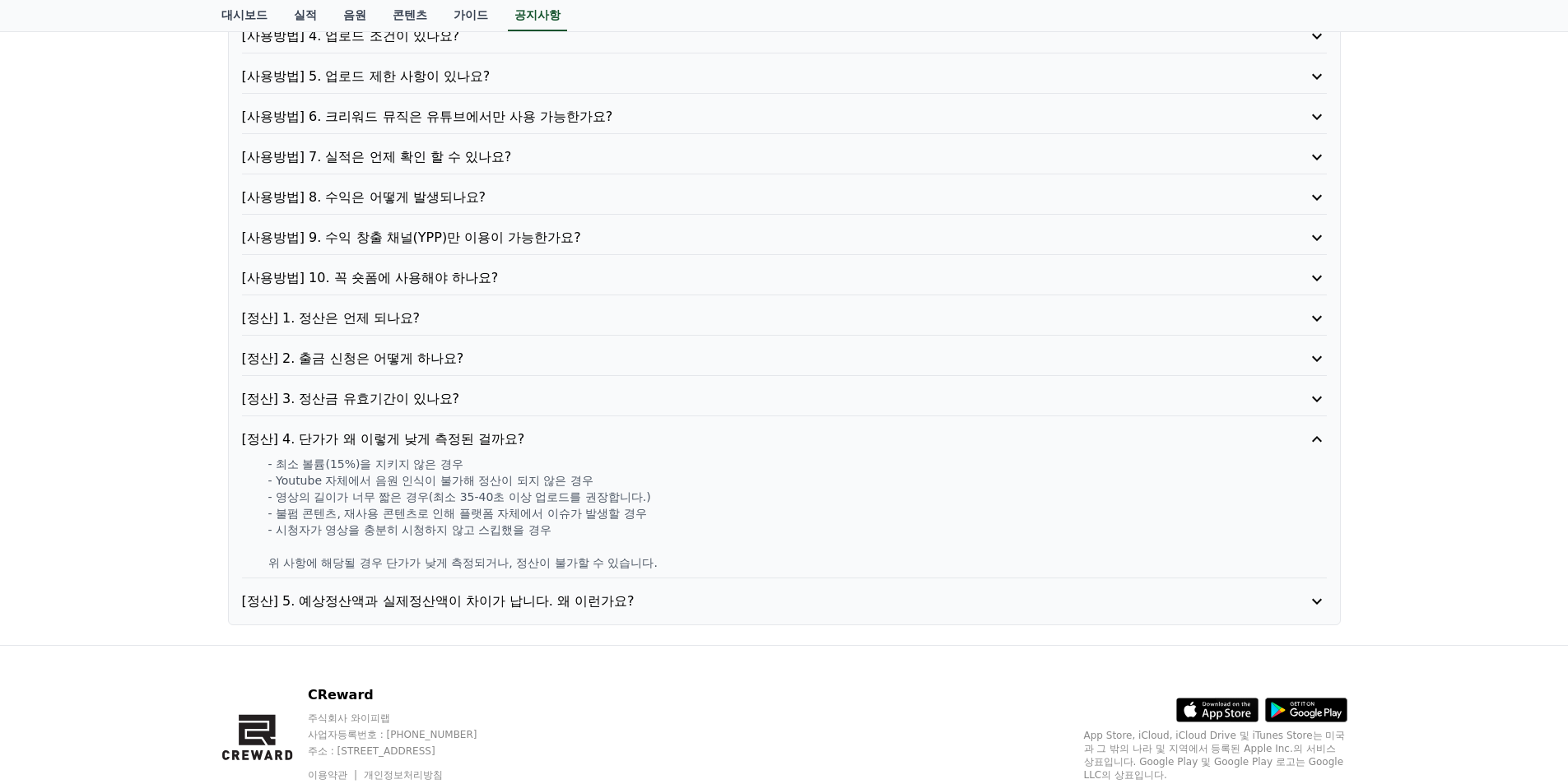
click at [729, 547] on p at bounding box center [797, 546] width 1058 height 17
